Goal: Navigation & Orientation: Find specific page/section

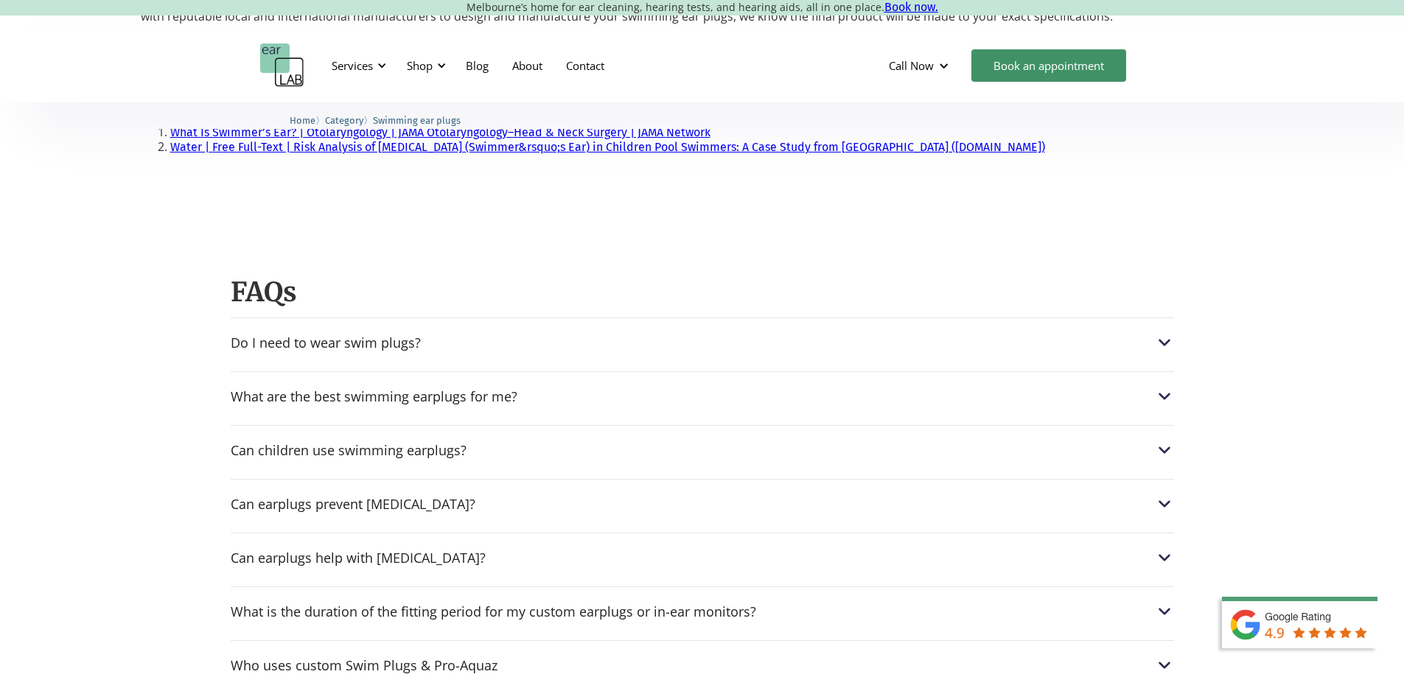
scroll to position [1253, 0]
click at [265, 337] on div "Do I need to wear swim plugs?" at bounding box center [326, 344] width 190 height 15
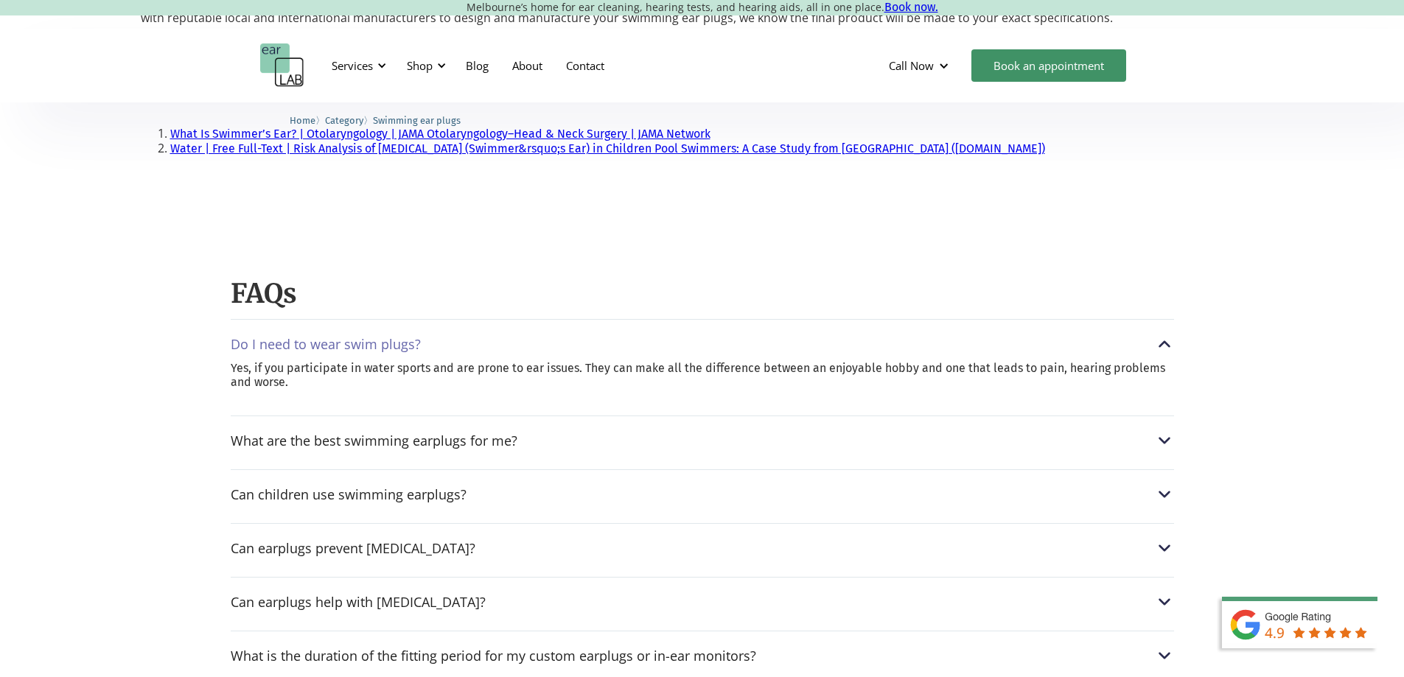
click at [261, 61] on img "home" at bounding box center [282, 65] width 44 height 44
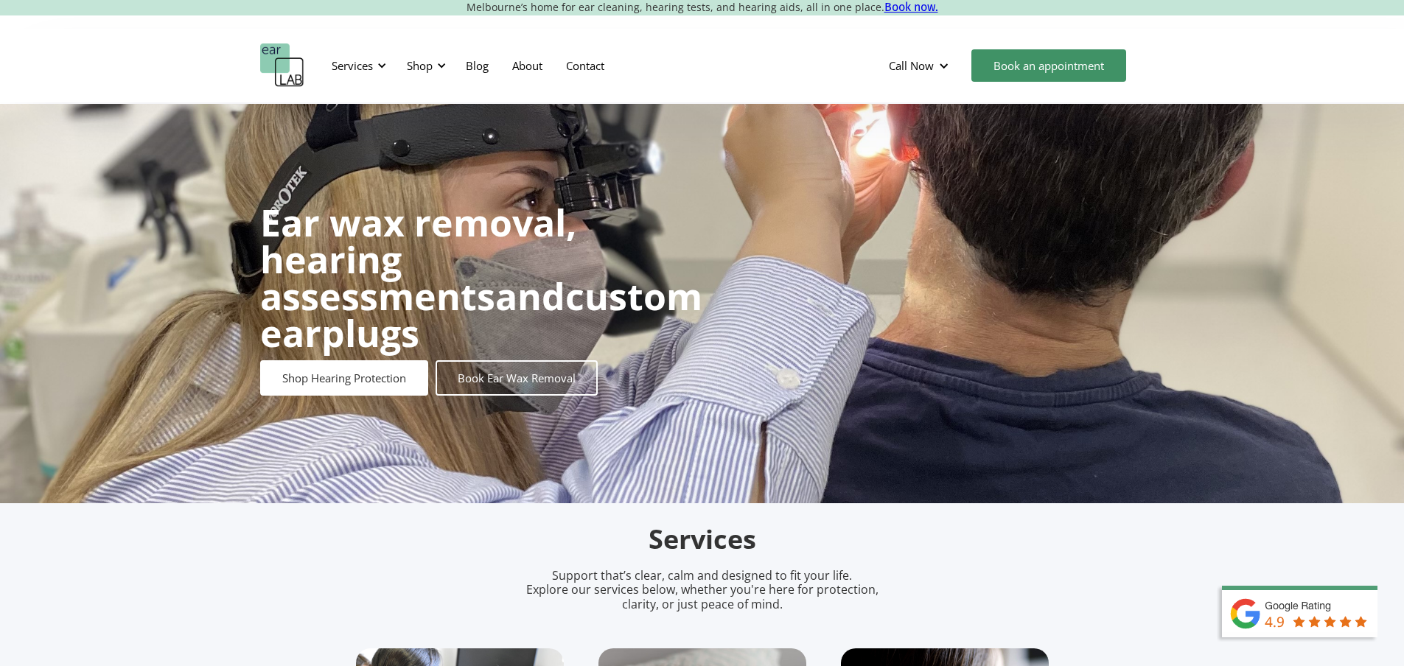
scroll to position [516, 0]
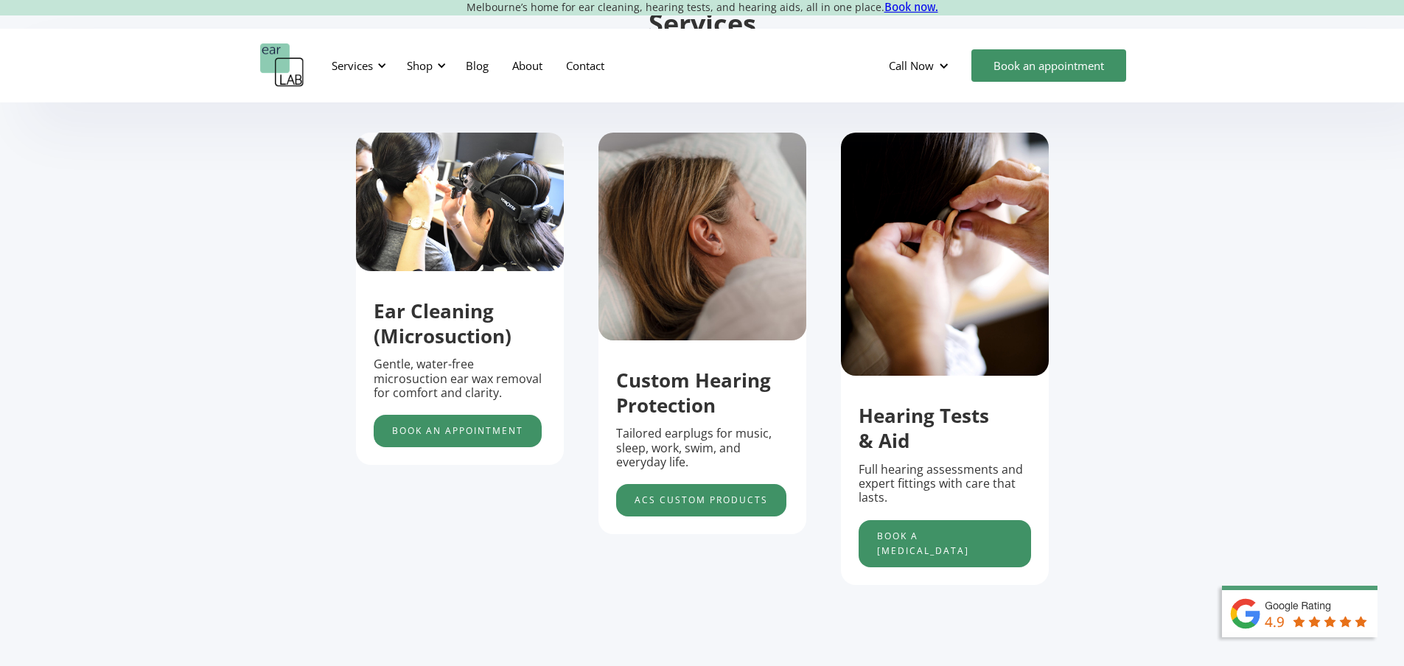
click at [700, 399] on strong "Custom Hearing Protection" at bounding box center [693, 393] width 155 height 52
click at [678, 506] on link "acs custom products" at bounding box center [701, 500] width 170 height 32
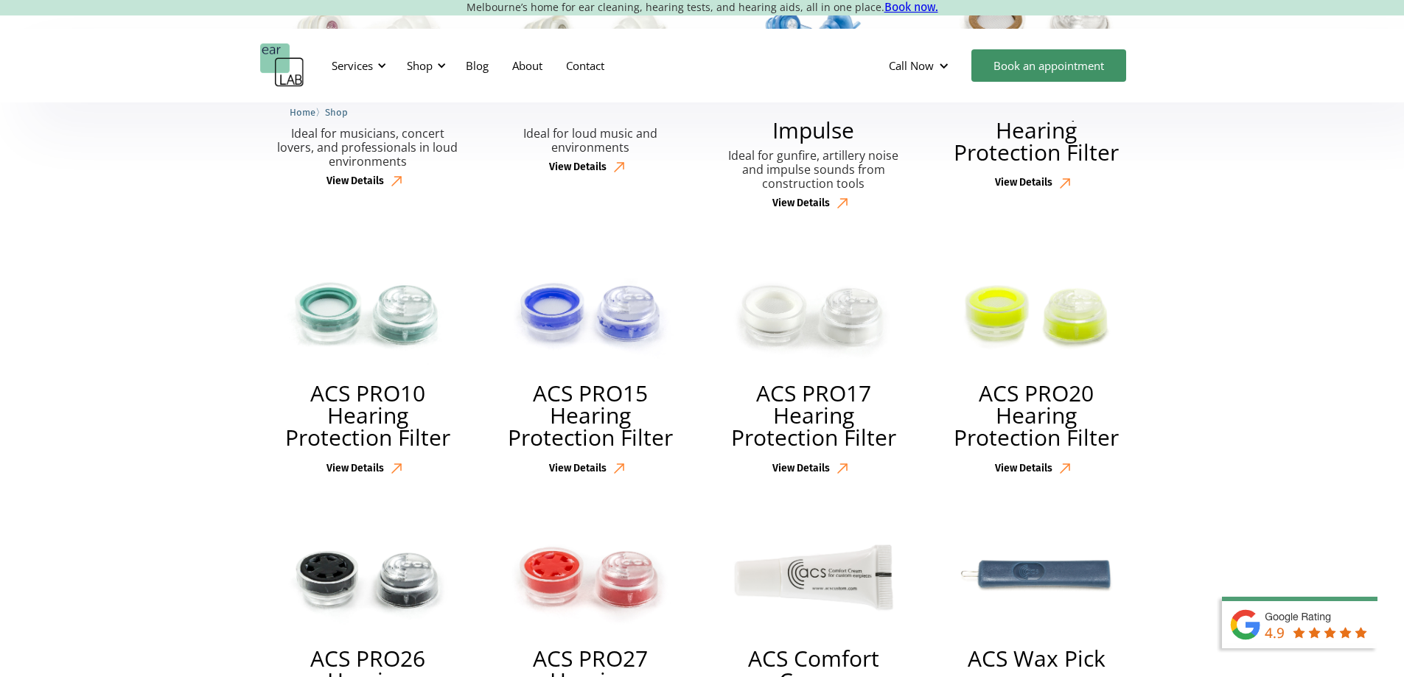
scroll to position [2358, 0]
